Goal: Task Accomplishment & Management: Manage account settings

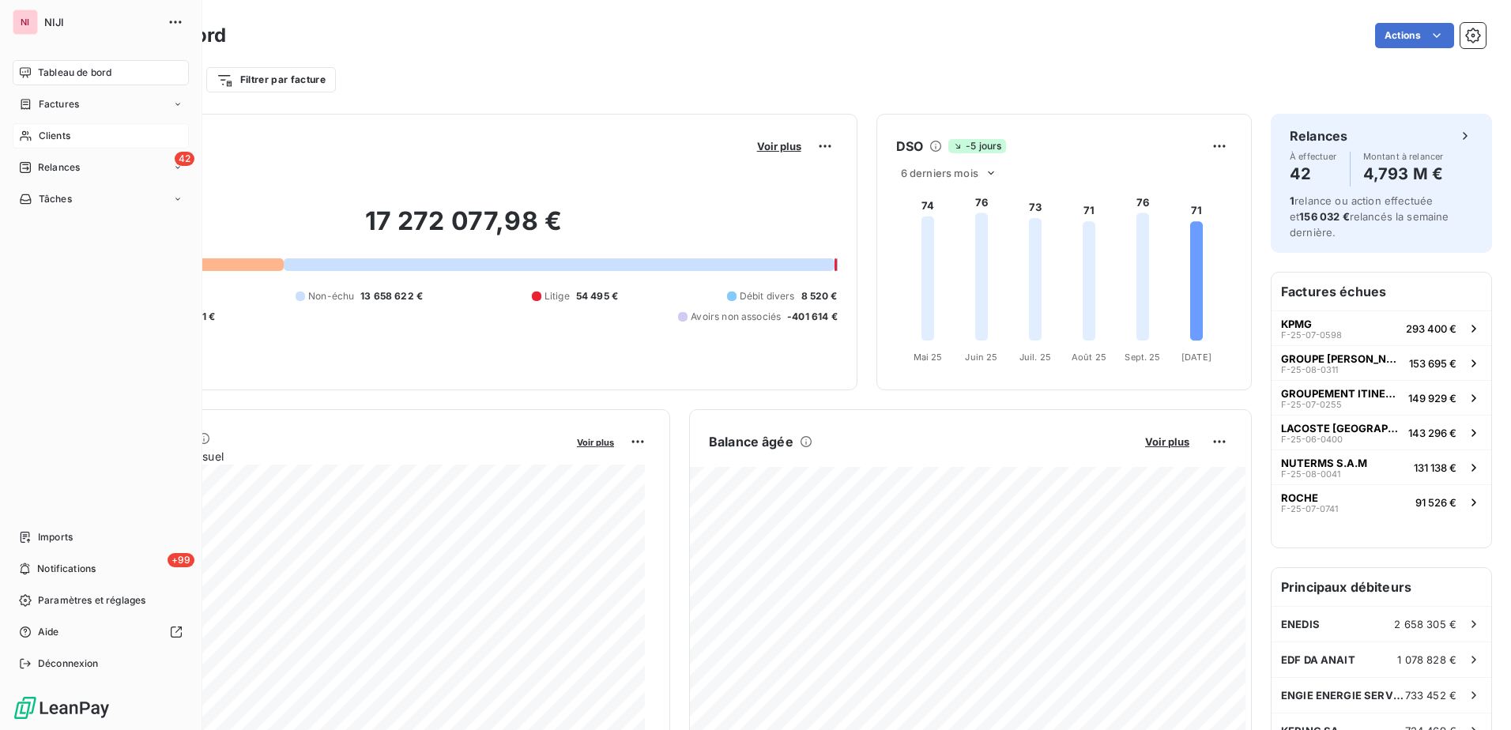
click at [60, 135] on span "Clients" at bounding box center [55, 136] width 32 height 14
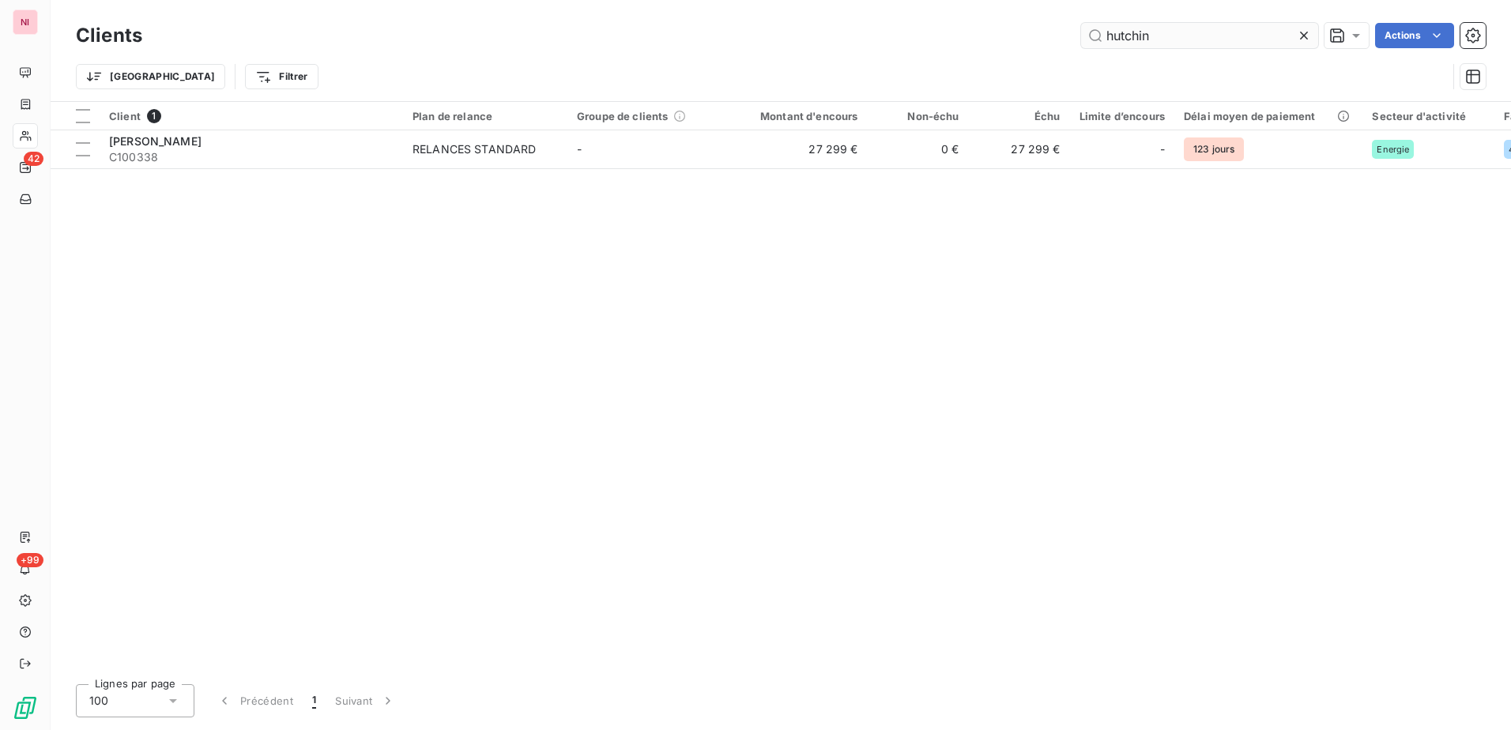
click at [1171, 39] on input "hutchin" at bounding box center [1199, 35] width 237 height 25
drag, startPoint x: 1177, startPoint y: 37, endPoint x: 1039, endPoint y: 40, distance: 138.3
click at [1039, 40] on div "hutchin Actions" at bounding box center [823, 35] width 1324 height 25
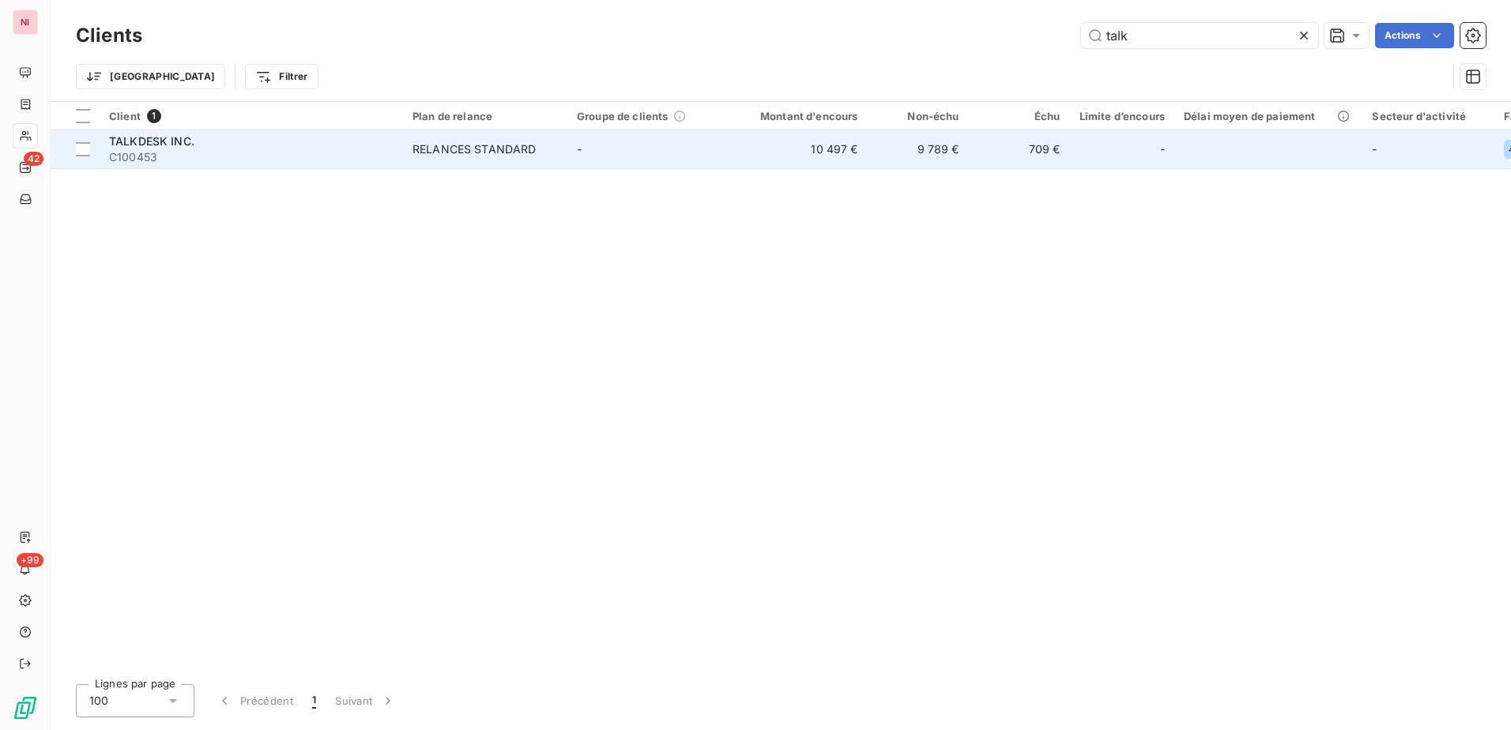
type input "talk"
click at [159, 144] on span "TALKDESK INC." at bounding box center [151, 140] width 85 height 13
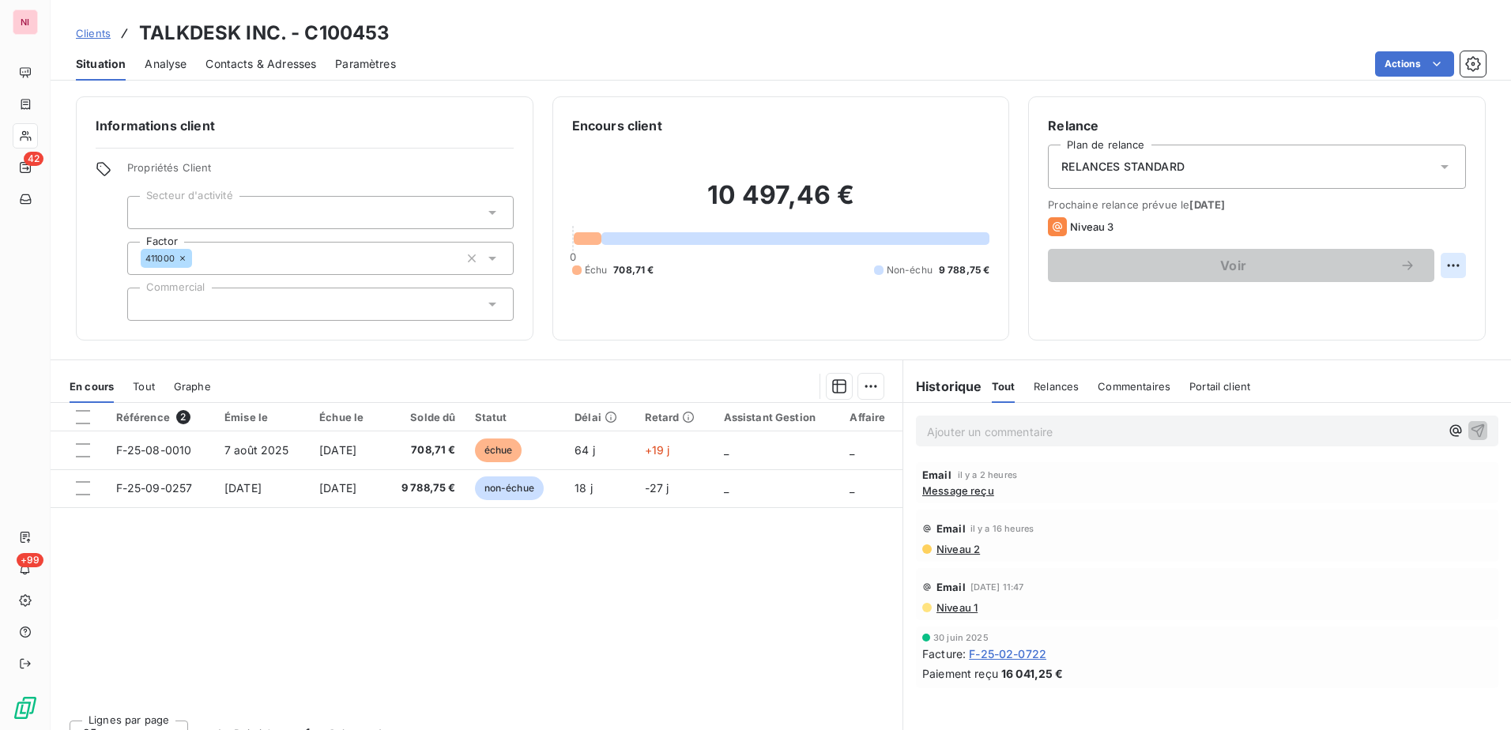
click at [1444, 261] on html "NI 42 +99 Clients TALKDESK INC. - C100453 Situation Analyse Contacts & Adresses…" at bounding box center [755, 365] width 1511 height 730
click at [429, 216] on html "NI 42 +99 Clients TALKDESK INC. - C100453 Situation Analyse Contacts & Adresses…" at bounding box center [755, 365] width 1511 height 730
click at [469, 210] on div at bounding box center [320, 212] width 386 height 33
click at [476, 154] on div "Informations client Propriétés Client Secteur d'activité Factor 411000 Commerci…" at bounding box center [304, 218] width 457 height 244
click at [1444, 269] on html "NI 42 +99 Clients TALKDESK INC. - C100453 Situation Analyse Contacts & Adresses…" at bounding box center [755, 365] width 1511 height 730
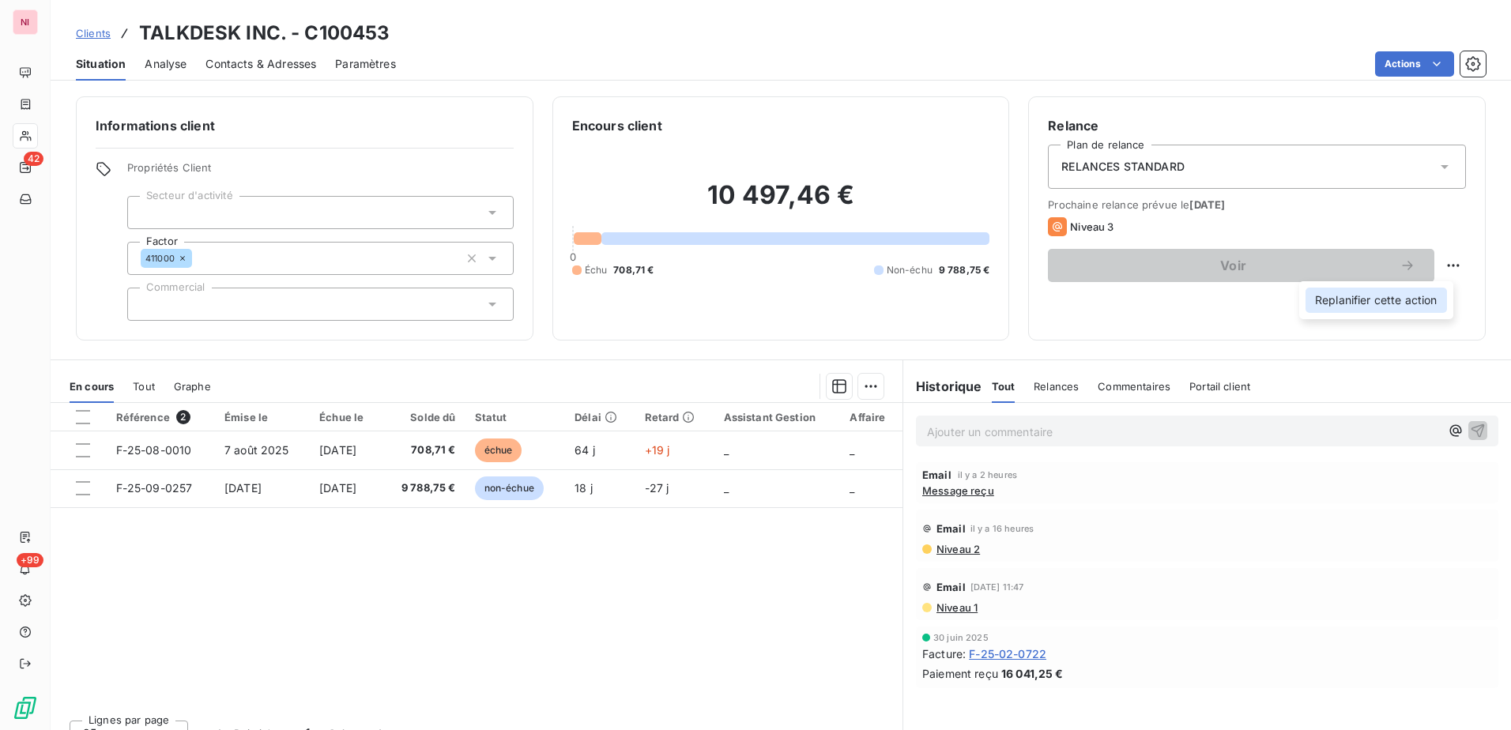
click at [1385, 302] on div "Replanifier cette action" at bounding box center [1375, 300] width 141 height 25
select select "9"
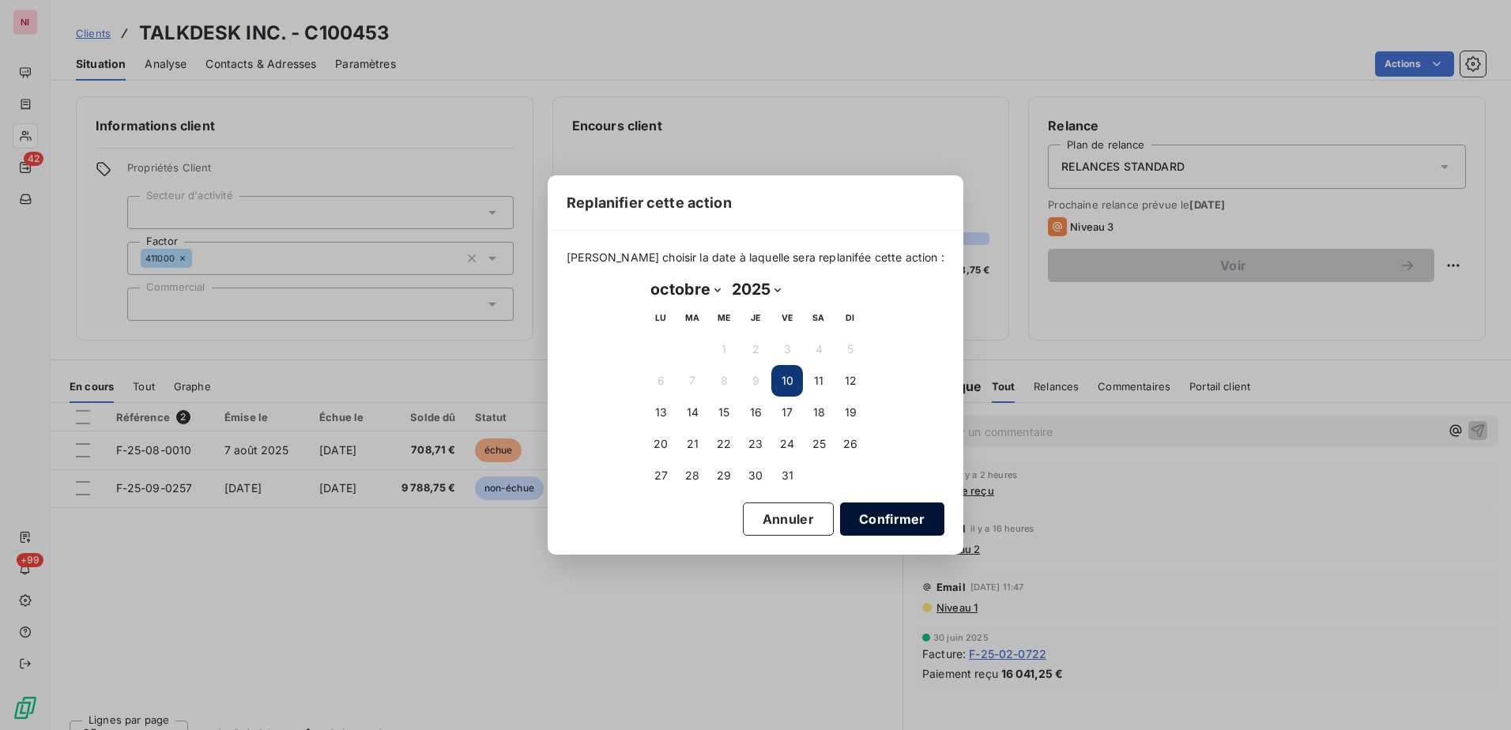
click at [855, 510] on button "Confirmer" at bounding box center [892, 519] width 104 height 33
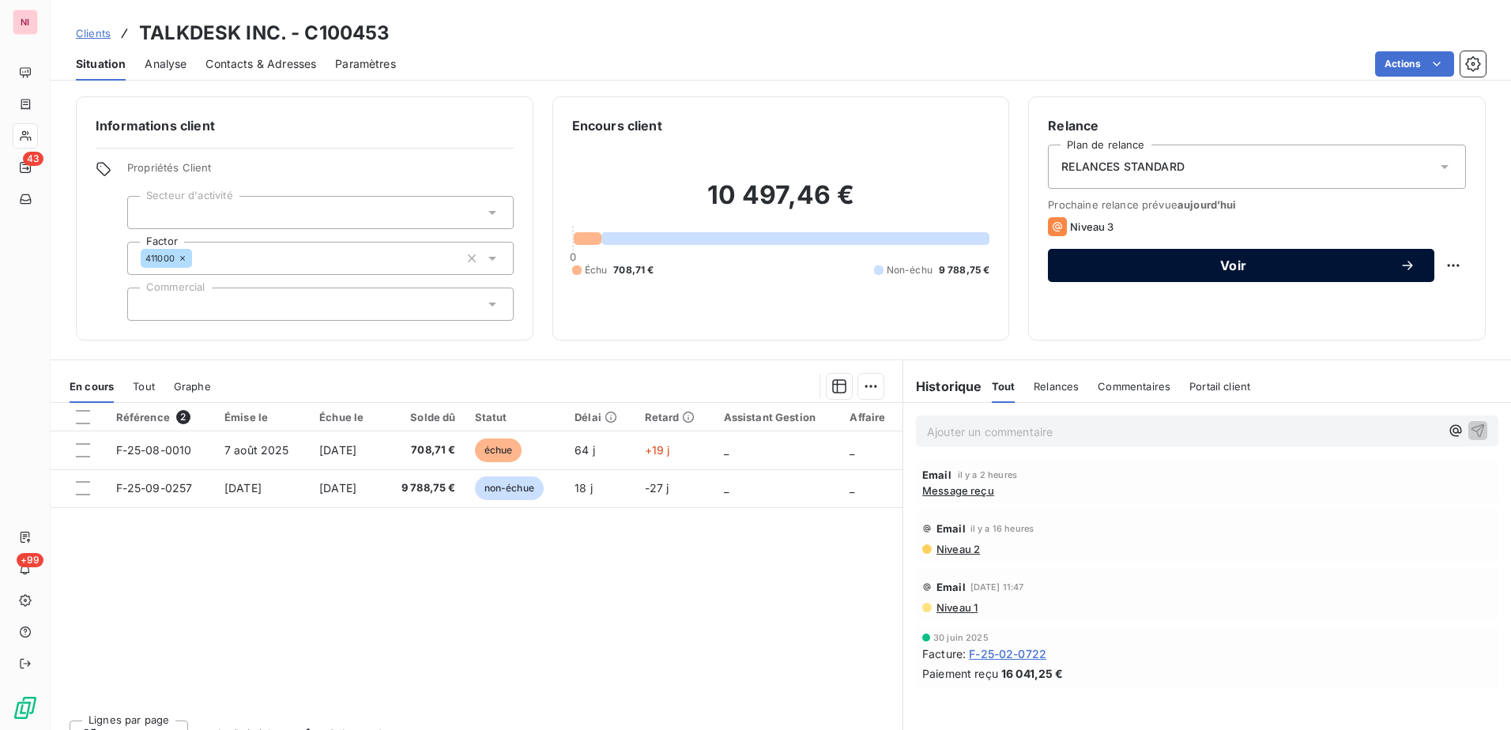
click at [1225, 270] on span "Voir" at bounding box center [1233, 265] width 333 height 13
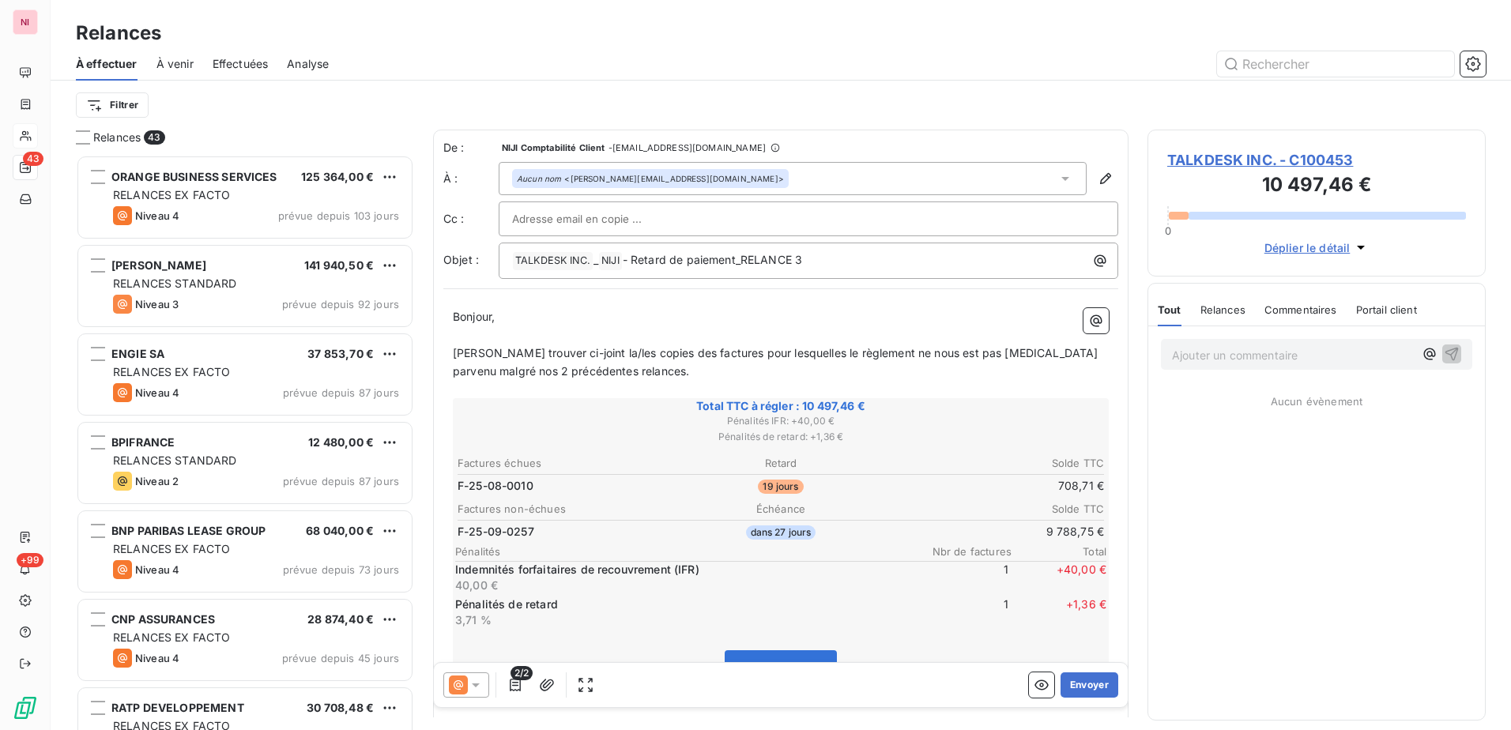
scroll to position [563, 326]
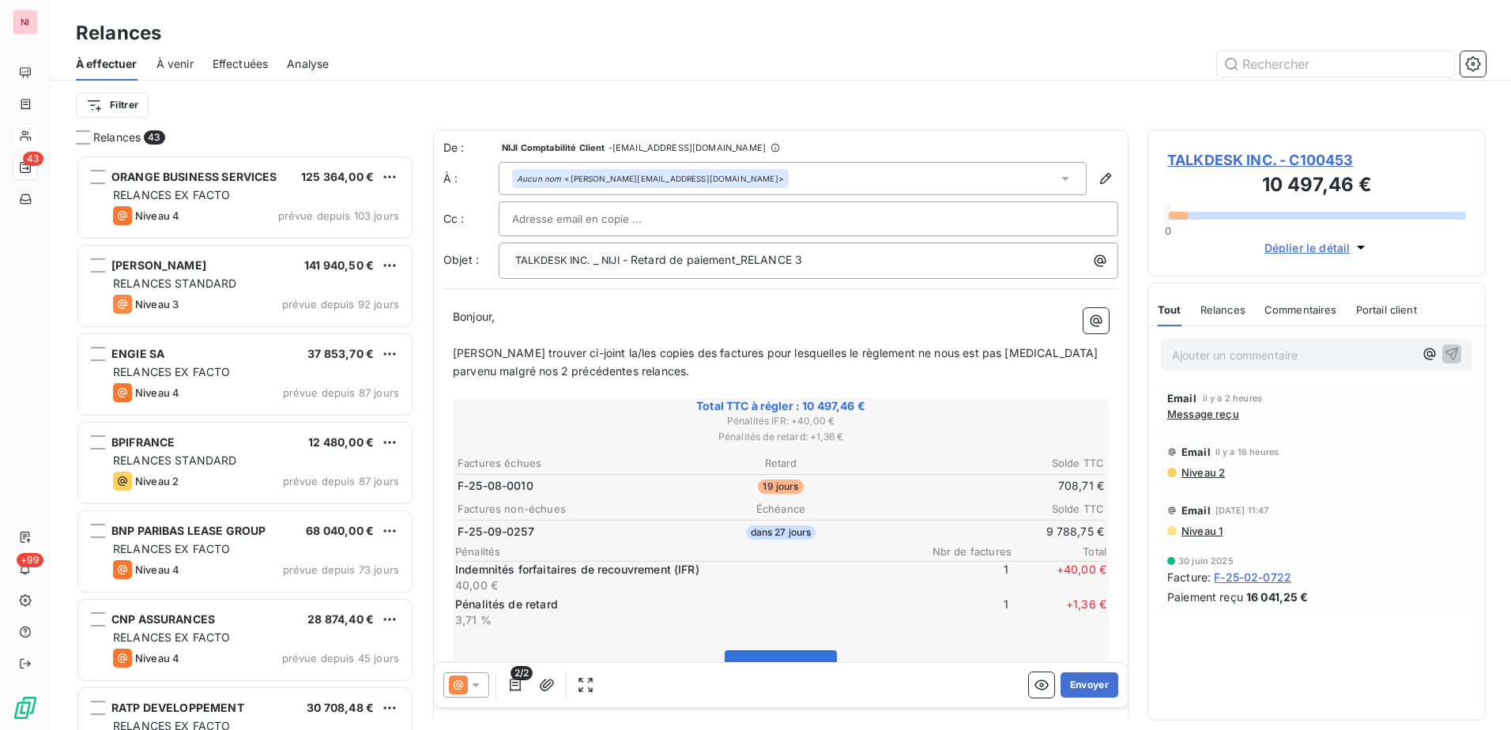
click at [480, 690] on icon at bounding box center [476, 685] width 16 height 16
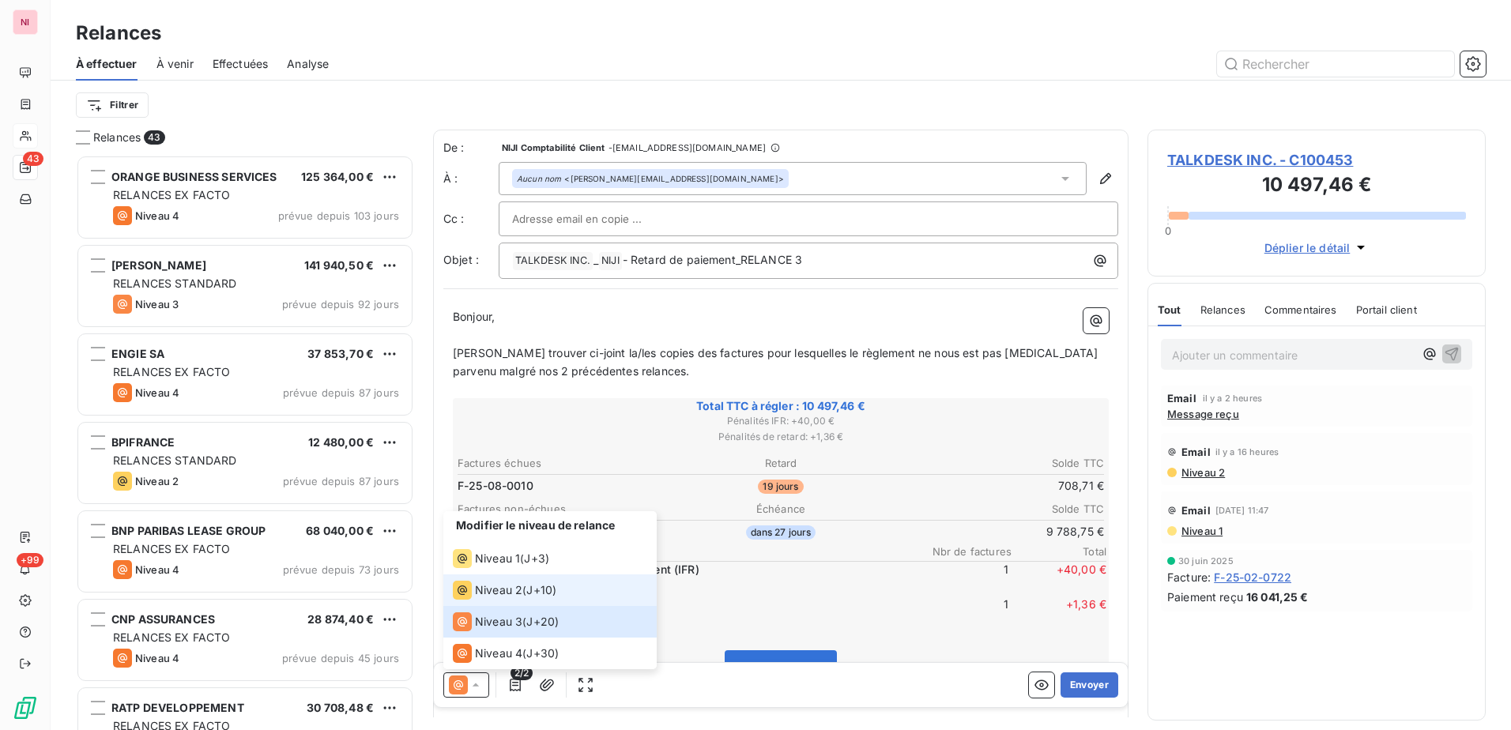
click at [499, 586] on span "Niveau 2" at bounding box center [498, 590] width 47 height 16
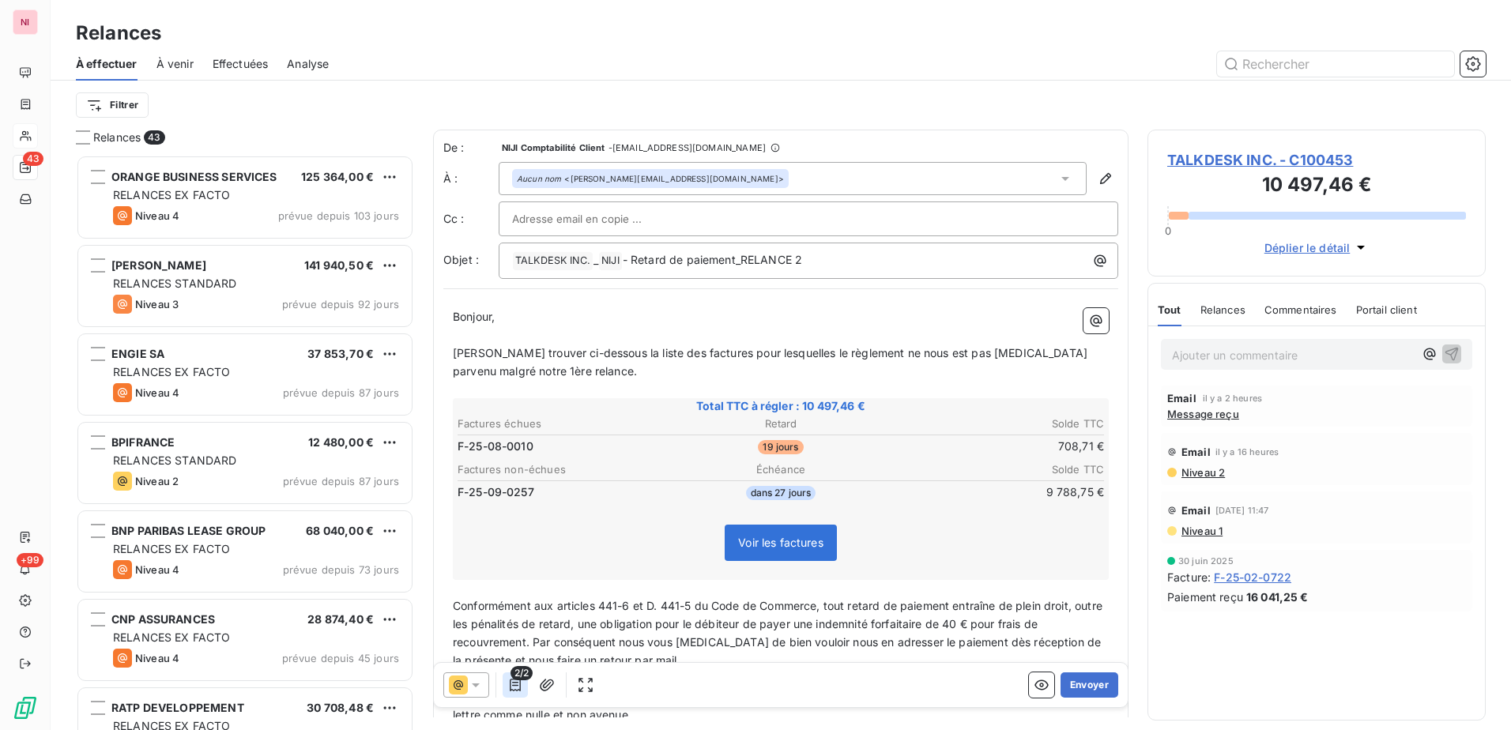
click at [524, 687] on button "button" at bounding box center [515, 684] width 25 height 25
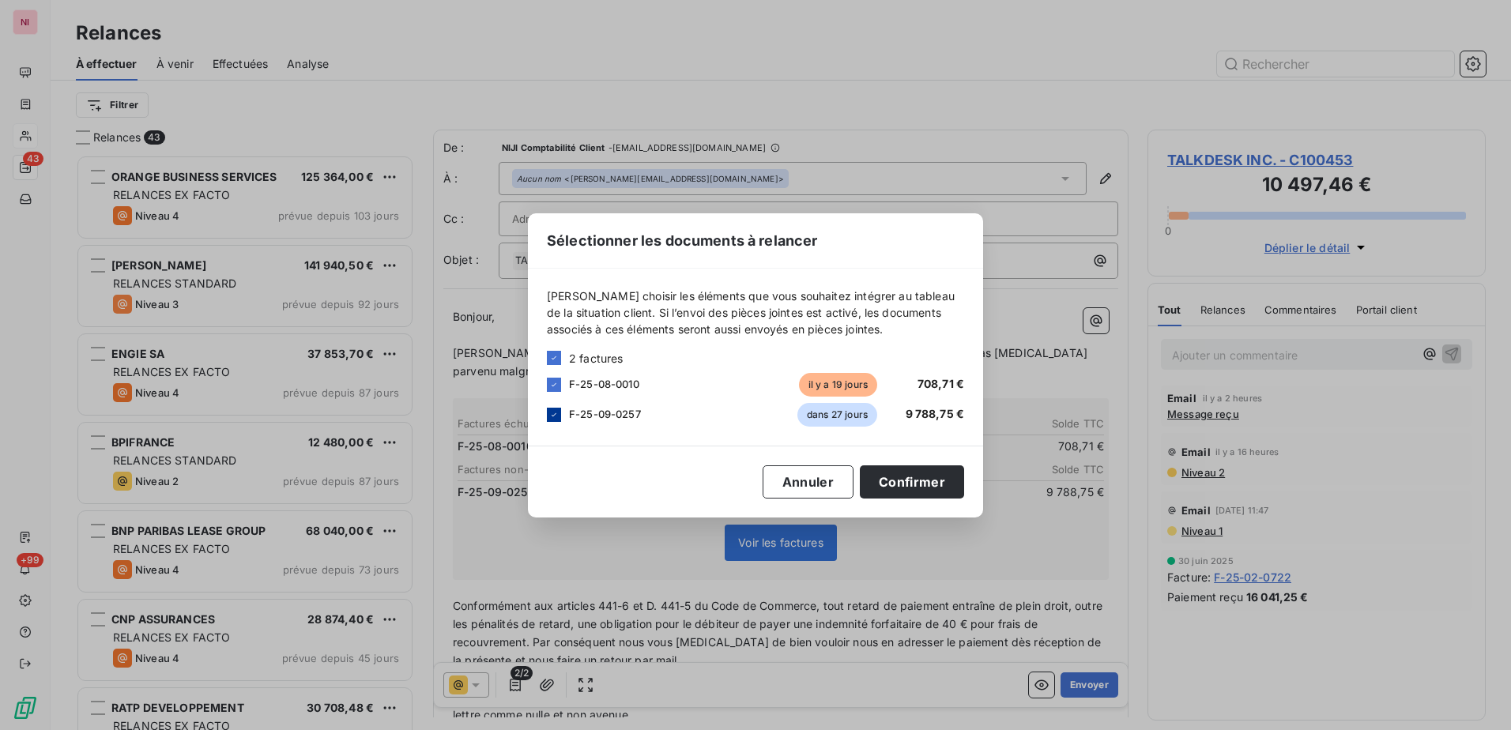
click at [558, 410] on icon at bounding box center [553, 414] width 9 height 9
click at [917, 480] on button "Confirmer" at bounding box center [912, 481] width 104 height 33
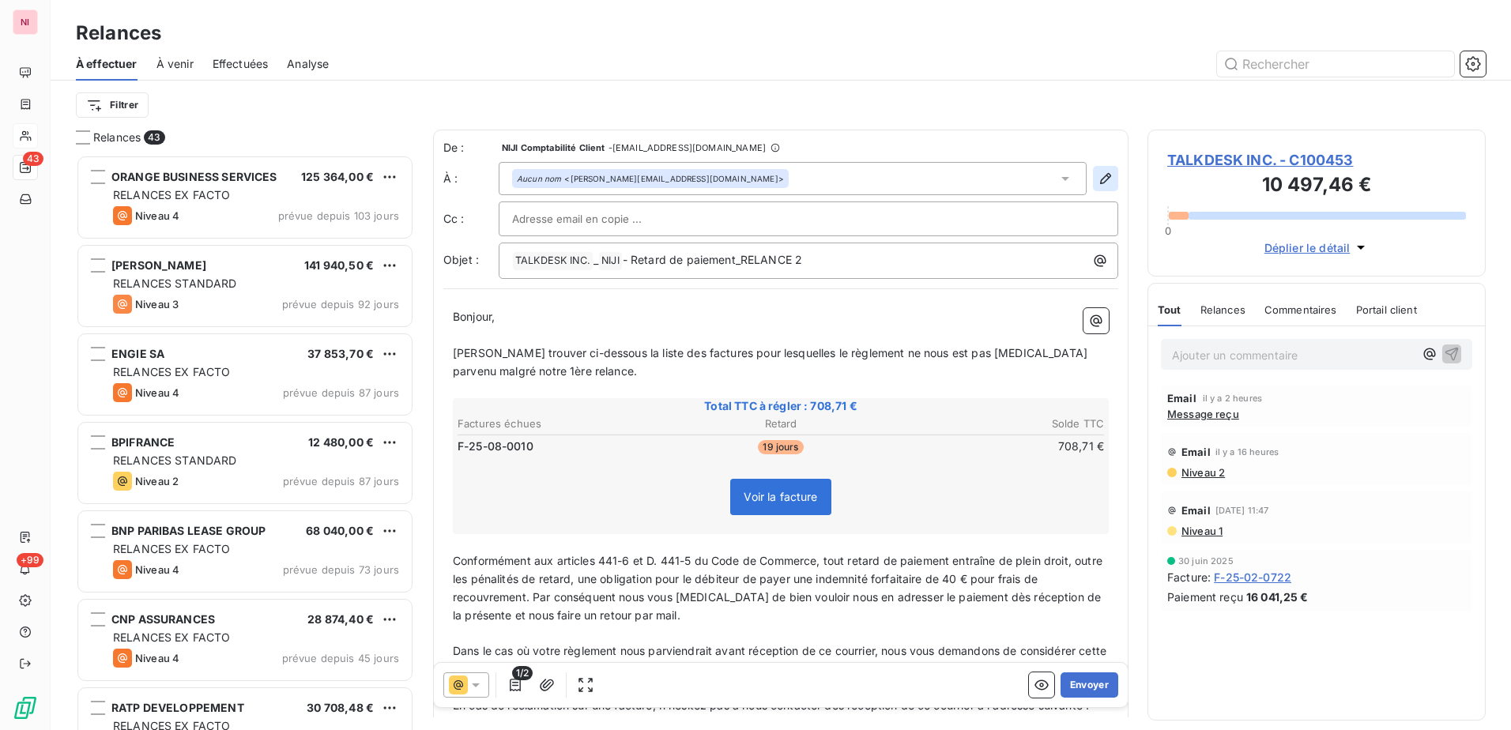
click at [1100, 174] on icon "button" at bounding box center [1105, 178] width 11 height 11
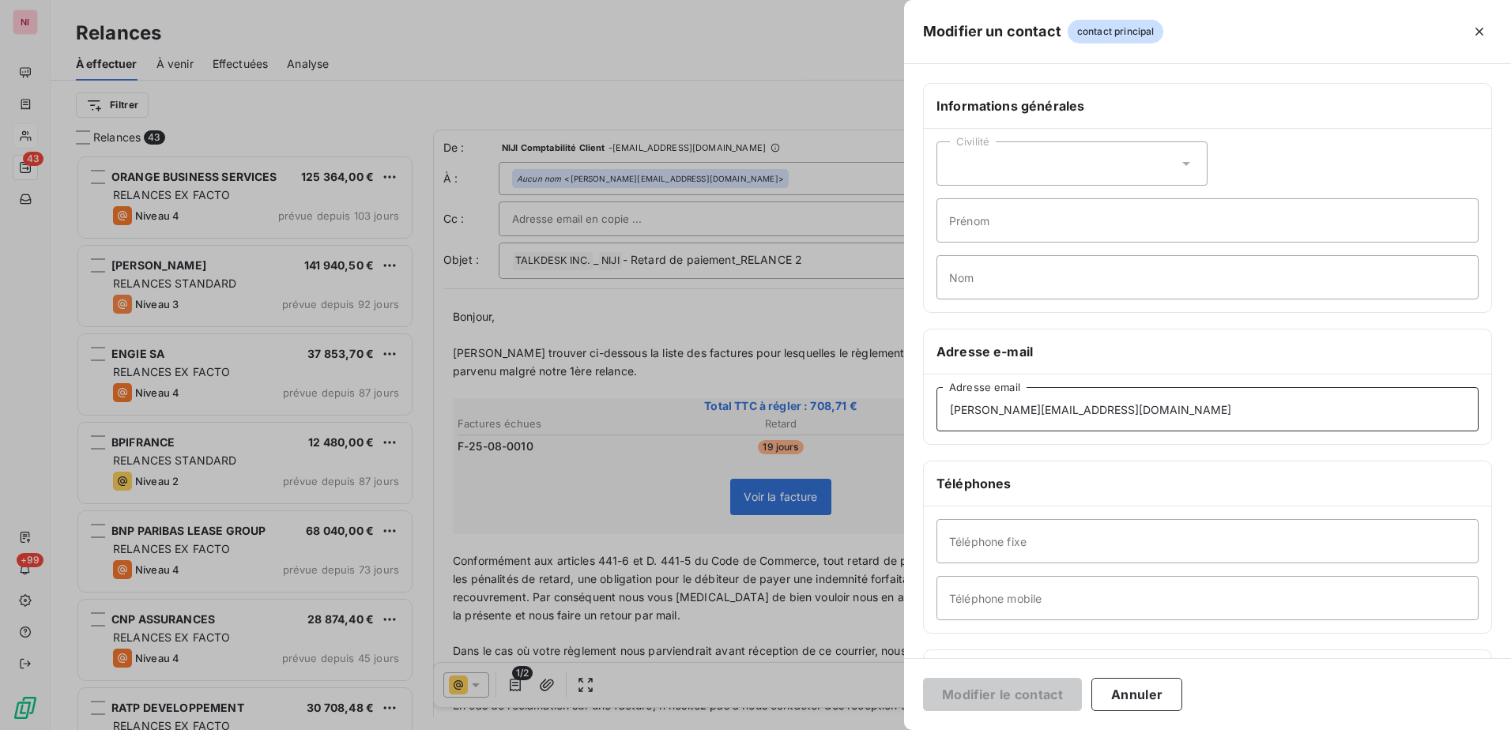
drag, startPoint x: 1172, startPoint y: 416, endPoint x: 885, endPoint y: 420, distance: 286.8
click at [885, 729] on div "Modifier un contact contact principal Informations générales Civilité Prénom No…" at bounding box center [755, 730] width 1511 height 0
paste input "[PERSON_NAME].sambardier"
type input "[PERSON_NAME][EMAIL_ADDRESS][DOMAIN_NAME]"
click at [1020, 693] on button "Modifier le contact" at bounding box center [1002, 694] width 159 height 33
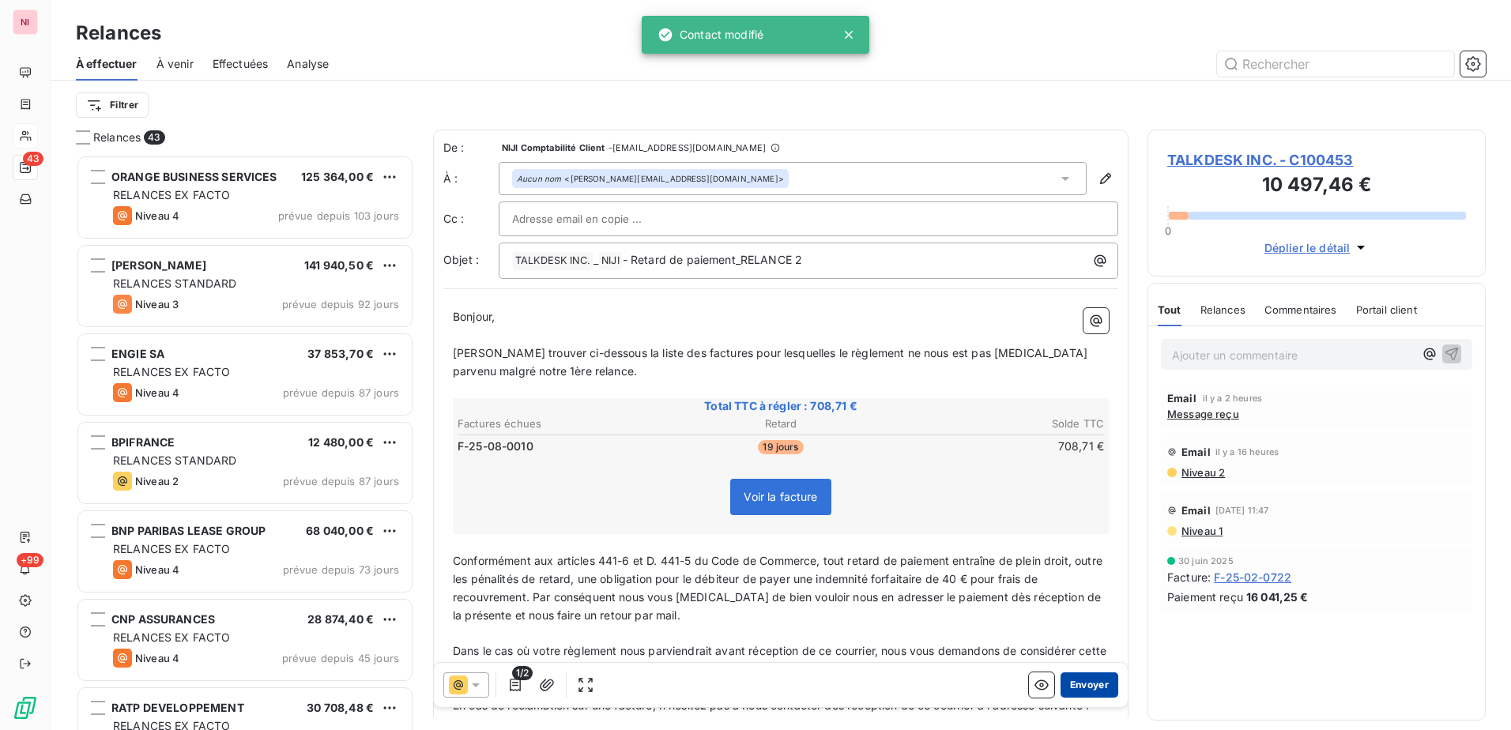
click at [1086, 679] on button "Envoyer" at bounding box center [1089, 684] width 58 height 25
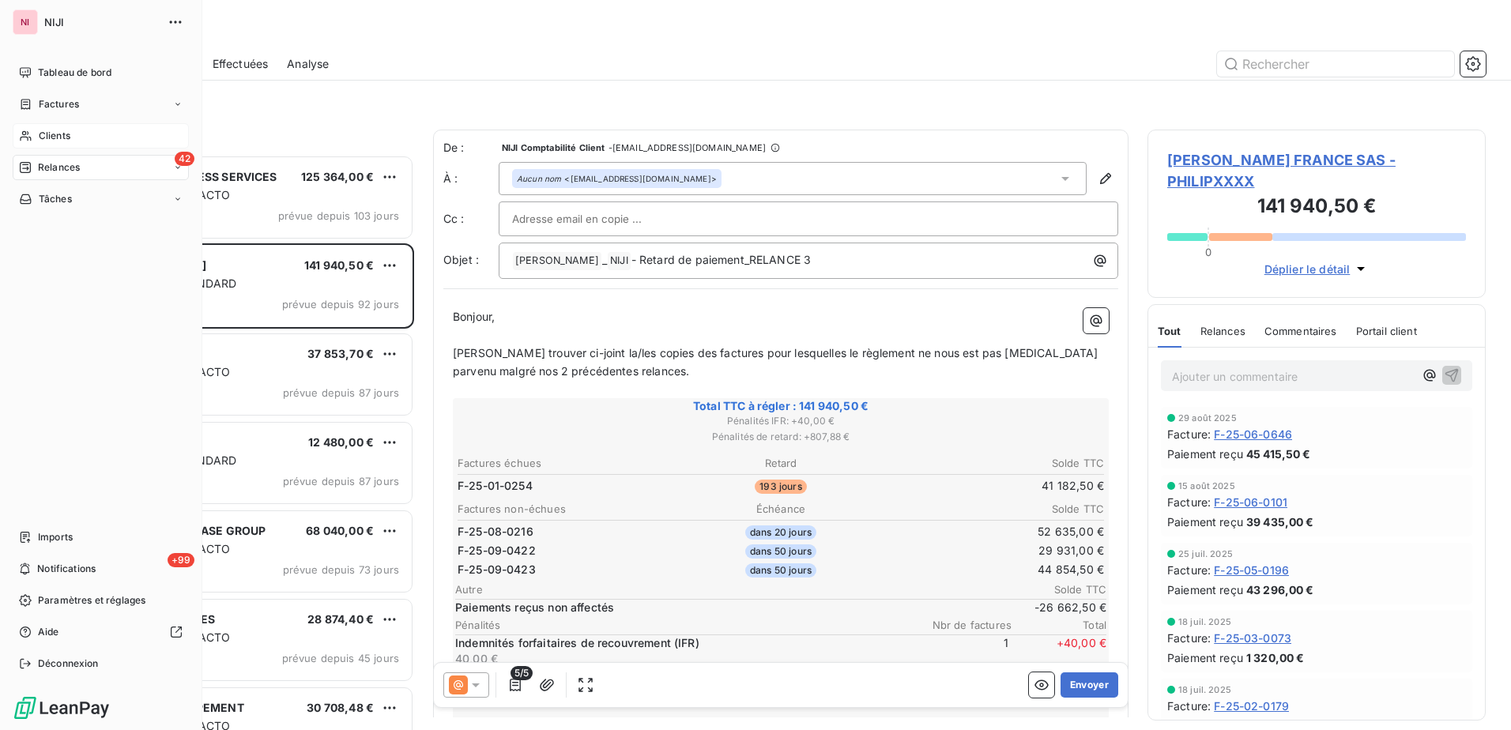
click at [55, 135] on span "Clients" at bounding box center [55, 136] width 32 height 14
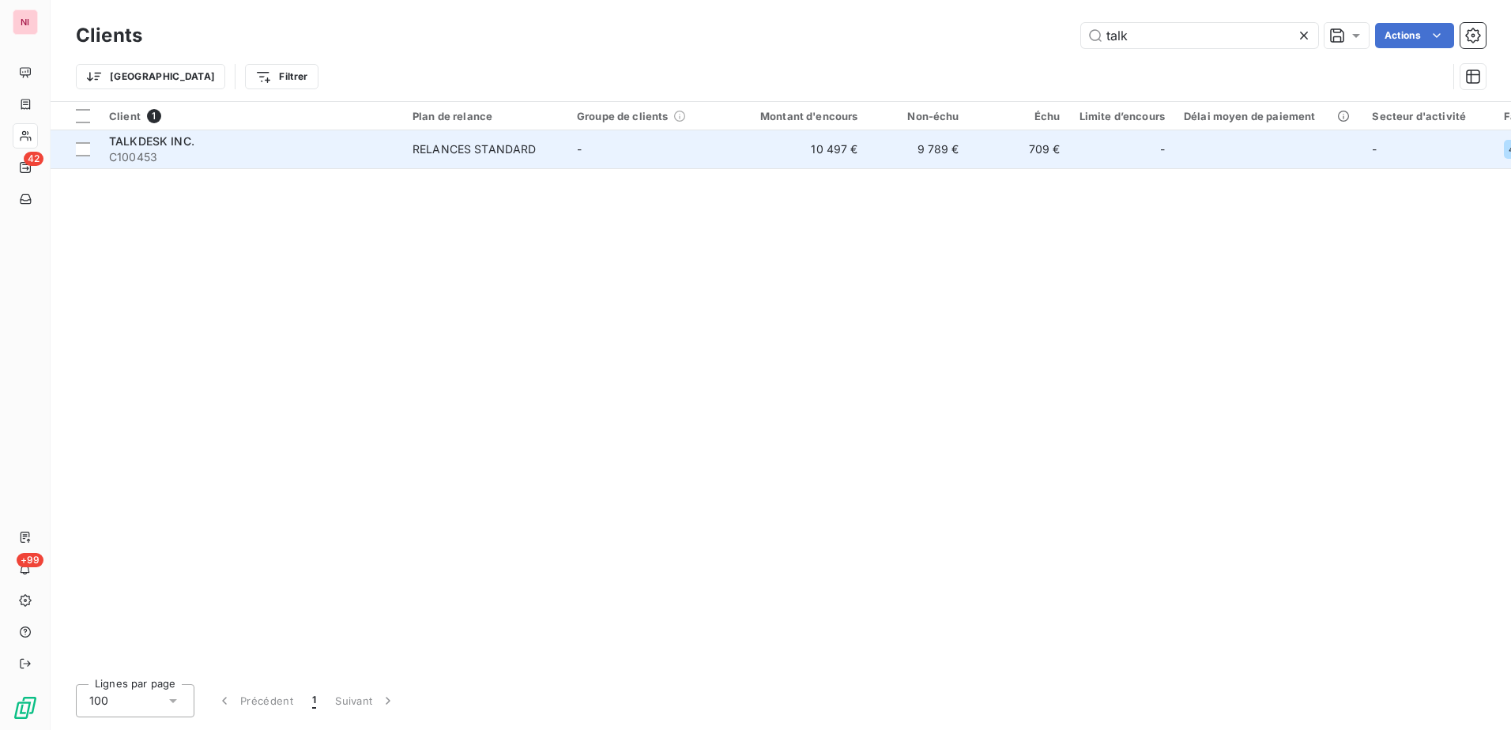
click at [126, 136] on span "TALKDESK INC." at bounding box center [151, 140] width 85 height 13
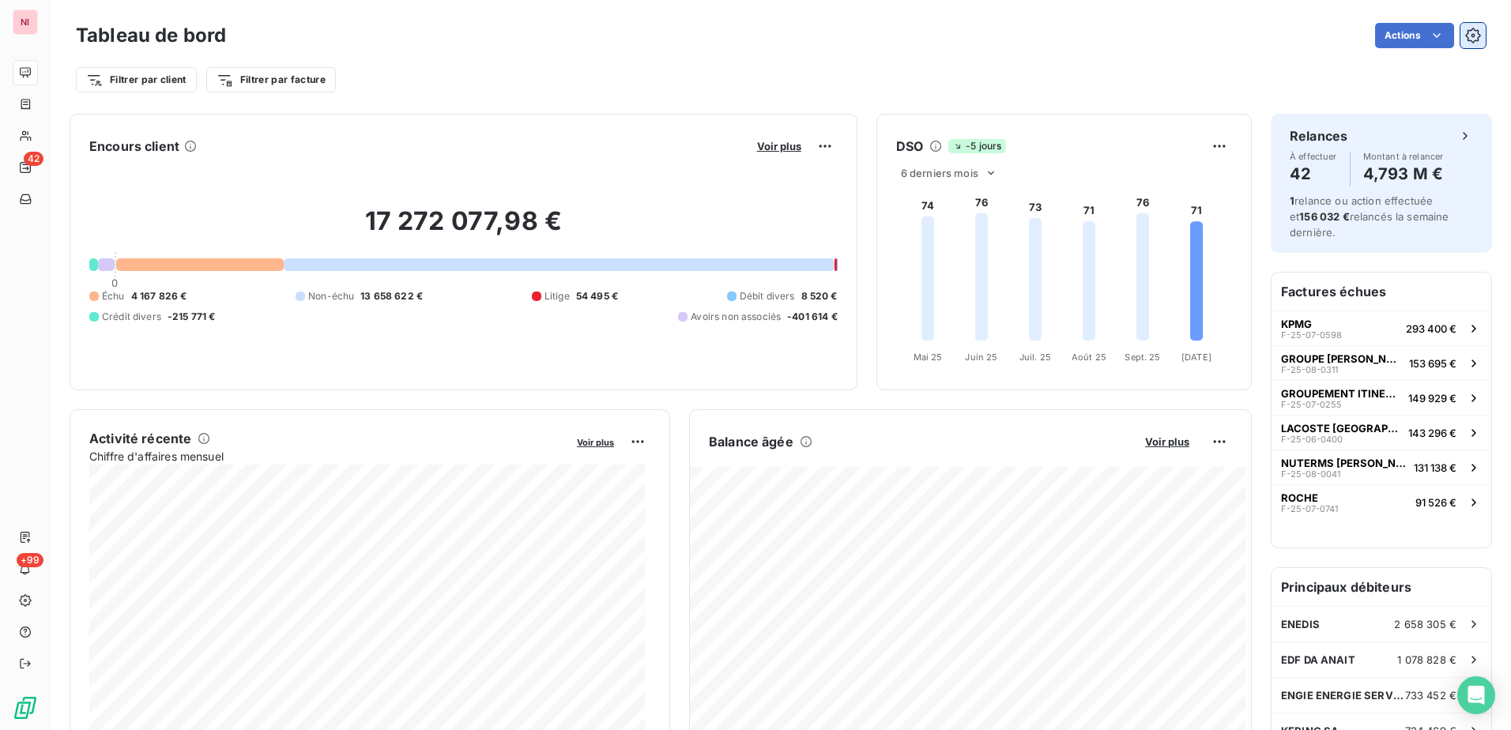
click at [1465, 31] on icon "button" at bounding box center [1472, 35] width 15 height 15
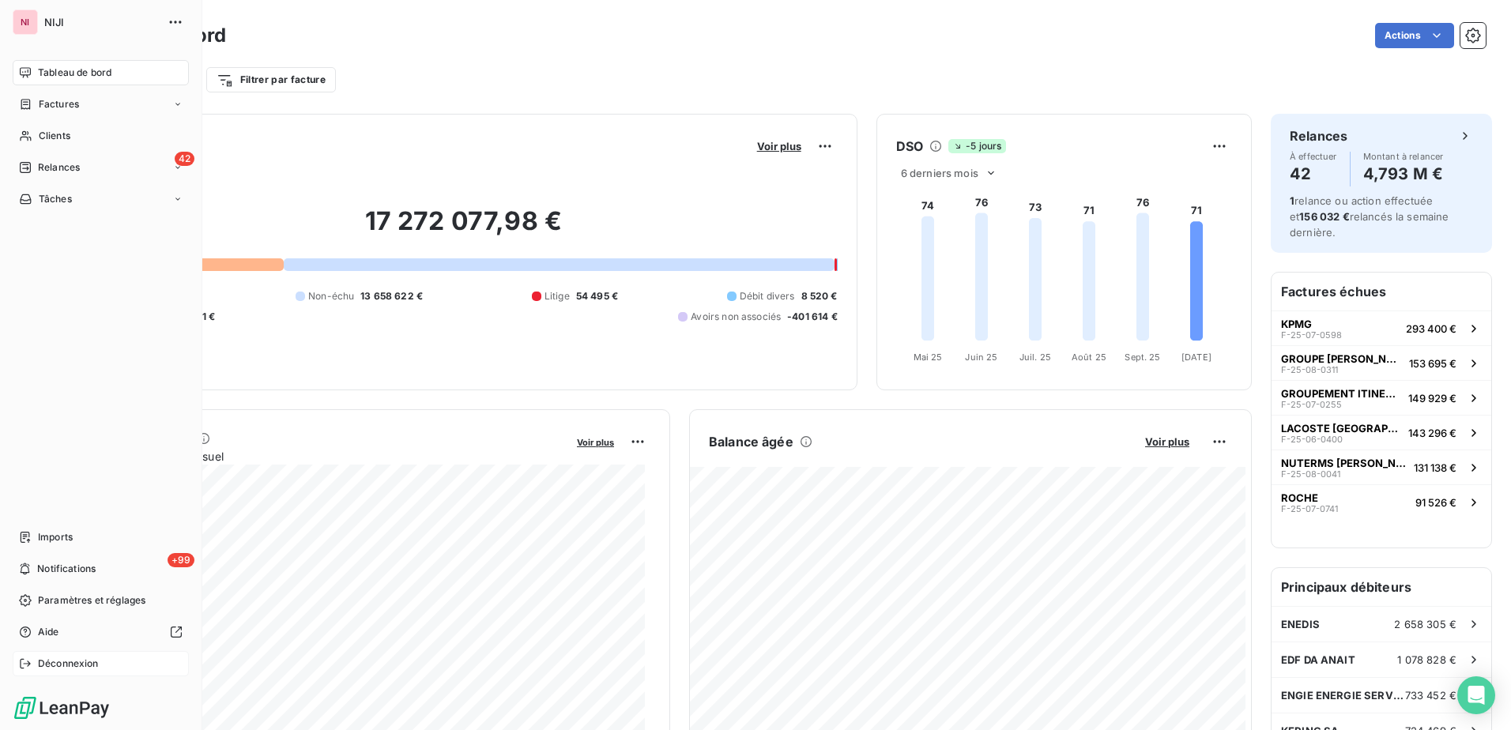
click at [84, 668] on span "Déconnexion" at bounding box center [68, 664] width 61 height 14
